Goal: Find specific page/section: Find specific page/section

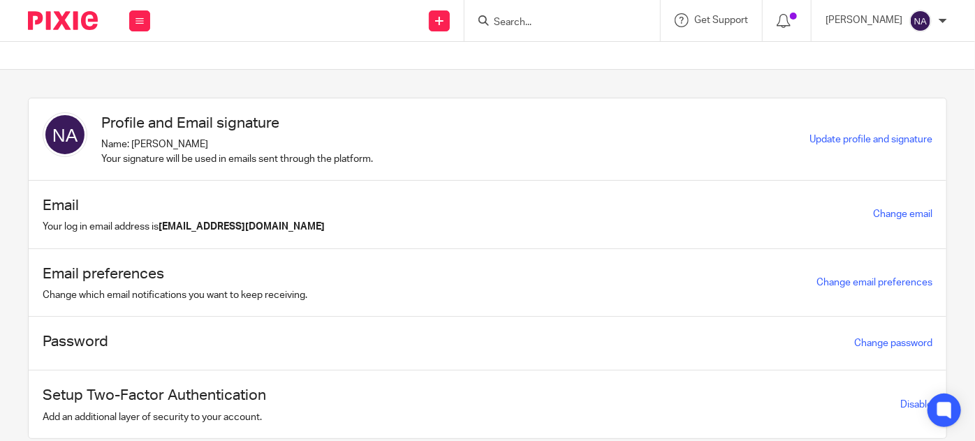
click at [548, 18] on input "Search" at bounding box center [555, 23] width 126 height 13
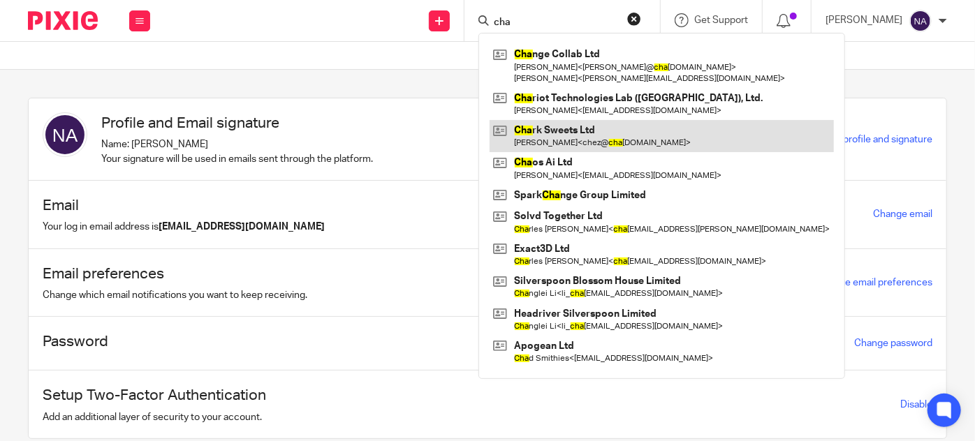
type input "cha"
click at [594, 150] on link at bounding box center [662, 136] width 344 height 32
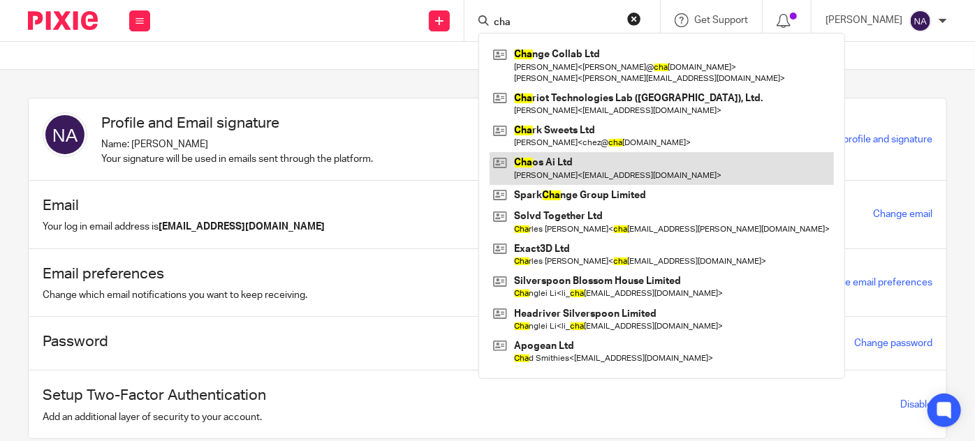
click at [596, 159] on link at bounding box center [662, 168] width 344 height 32
